Goal: Task Accomplishment & Management: Use online tool/utility

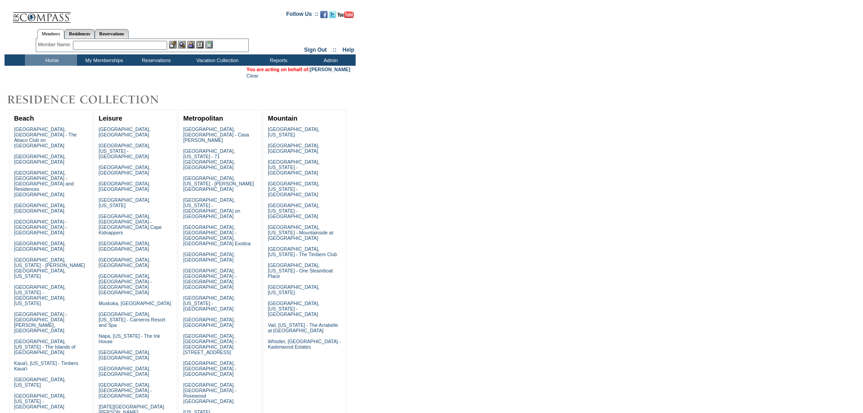
scroll to position [218, 0]
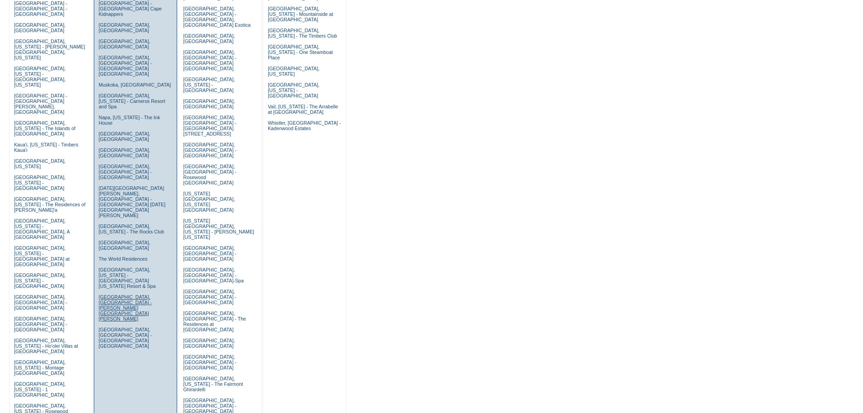
click at [112, 294] on link "[GEOGRAPHIC_DATA], [GEOGRAPHIC_DATA] - [PERSON_NAME][GEOGRAPHIC_DATA][PERSON_NA…" at bounding box center [125, 307] width 53 height 27
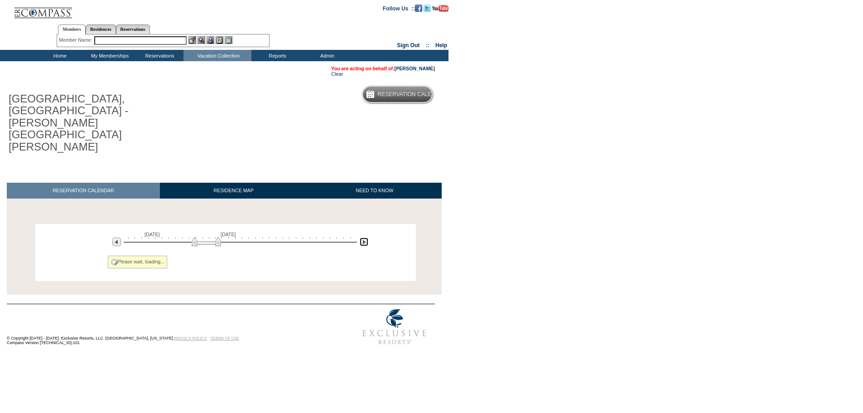
click at [363, 237] on img at bounding box center [364, 241] width 9 height 9
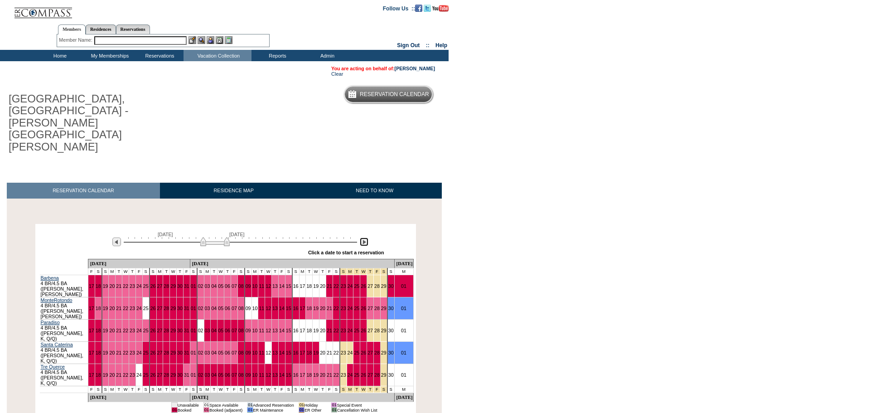
click at [363, 237] on img at bounding box center [364, 241] width 9 height 9
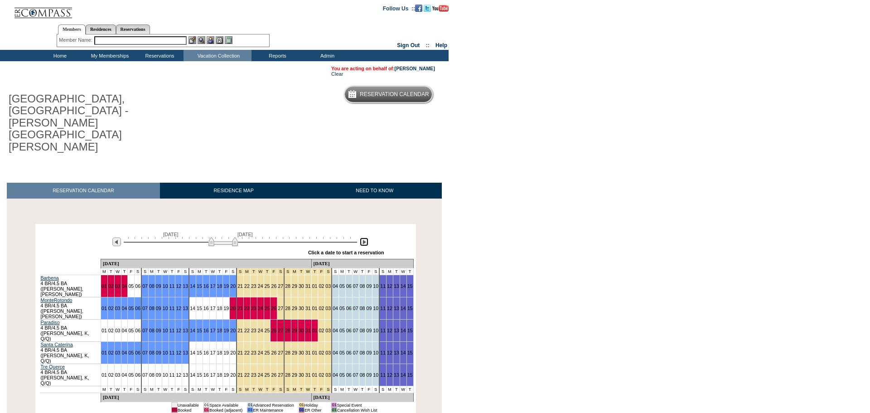
click at [363, 237] on img at bounding box center [364, 241] width 9 height 9
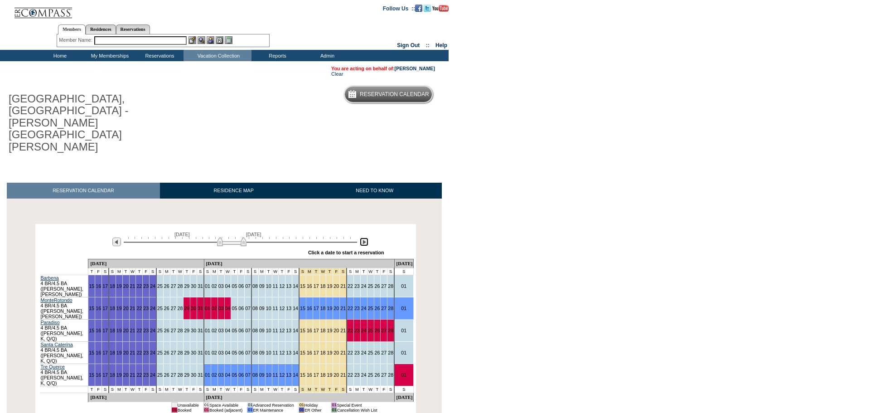
click at [365, 237] on img at bounding box center [364, 241] width 9 height 9
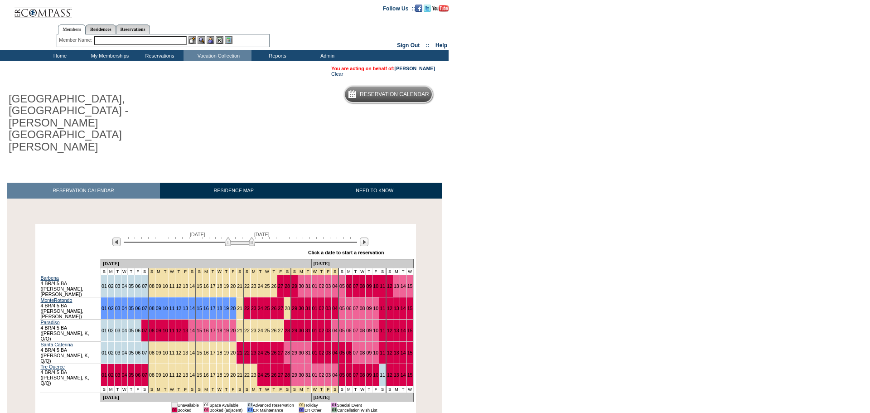
click at [163, 39] on input "text" at bounding box center [140, 40] width 92 height 9
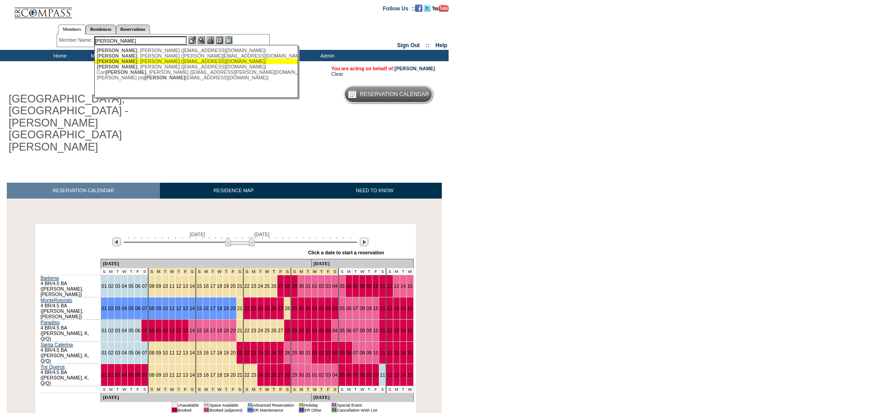
click at [159, 63] on div "[PERSON_NAME] ([EMAIL_ADDRESS][DOMAIN_NAME])" at bounding box center [196, 60] width 199 height 5
type input "[PERSON_NAME] ([EMAIL_ADDRESS][DOMAIN_NAME])"
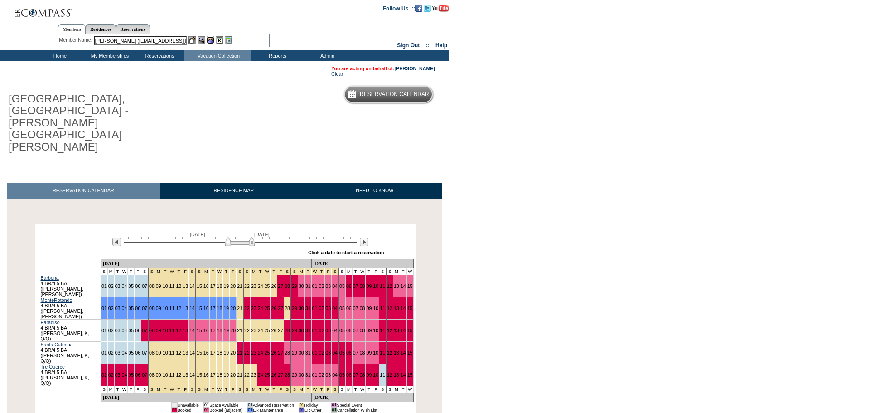
click at [211, 42] on img at bounding box center [211, 40] width 8 height 8
click at [201, 42] on img at bounding box center [202, 40] width 8 height 8
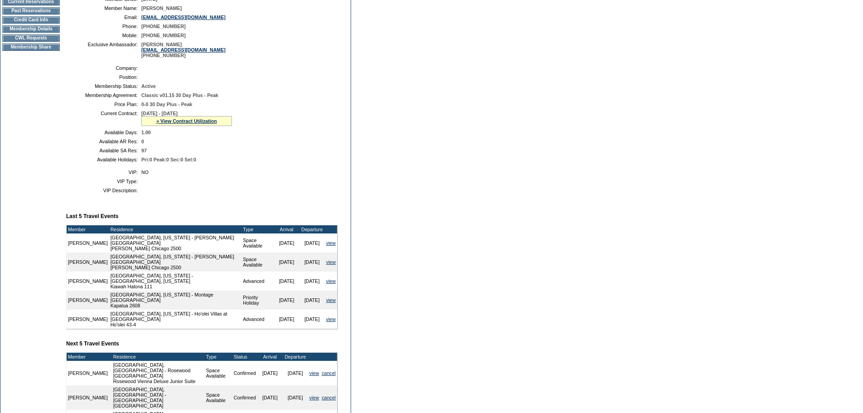
scroll to position [227, 0]
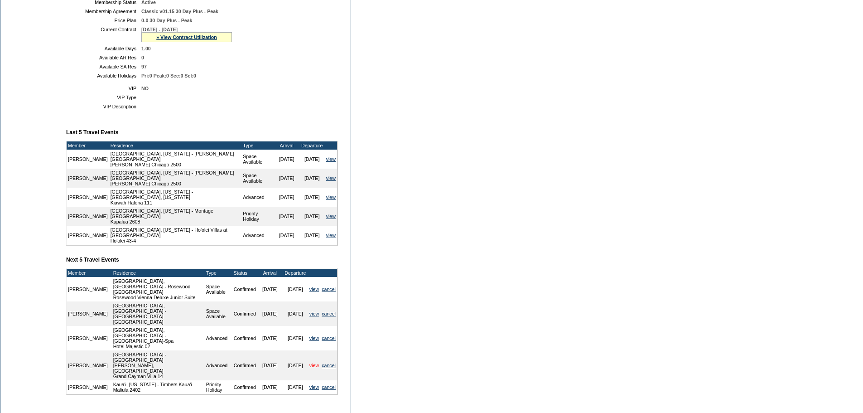
click at [312, 363] on link "view" at bounding box center [315, 365] width 10 height 5
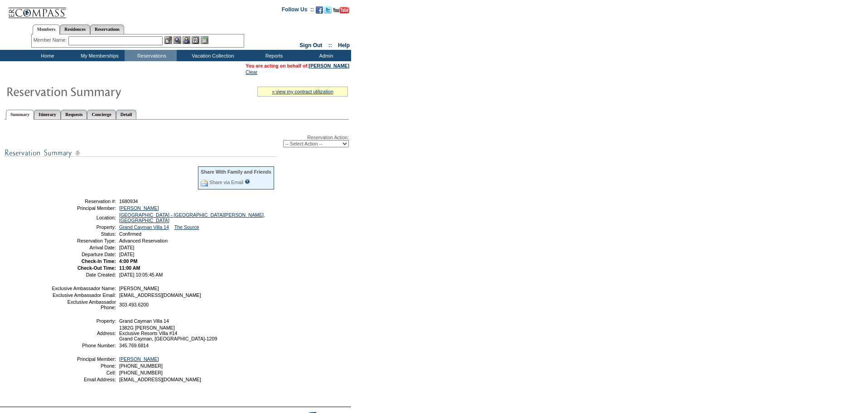
click at [299, 146] on select "-- Select Action -- Modify Reservation Dates Modify Reservation Cost Modify Occ…" at bounding box center [316, 143] width 66 height 7
select select "ChangeDates"
click at [283, 142] on select "-- Select Action -- Modify Reservation Dates Modify Reservation Cost Modify Occ…" at bounding box center [316, 143] width 66 height 7
